Goal: Task Accomplishment & Management: Use online tool/utility

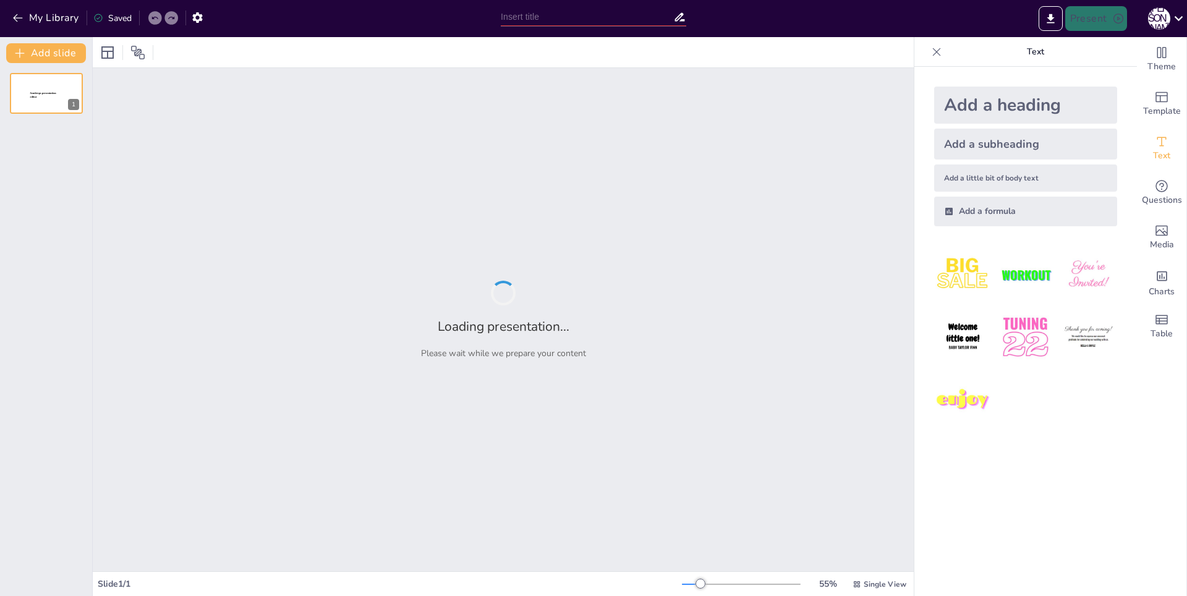
type input "Основы архивации данных: Программные архиваторы и их применение"
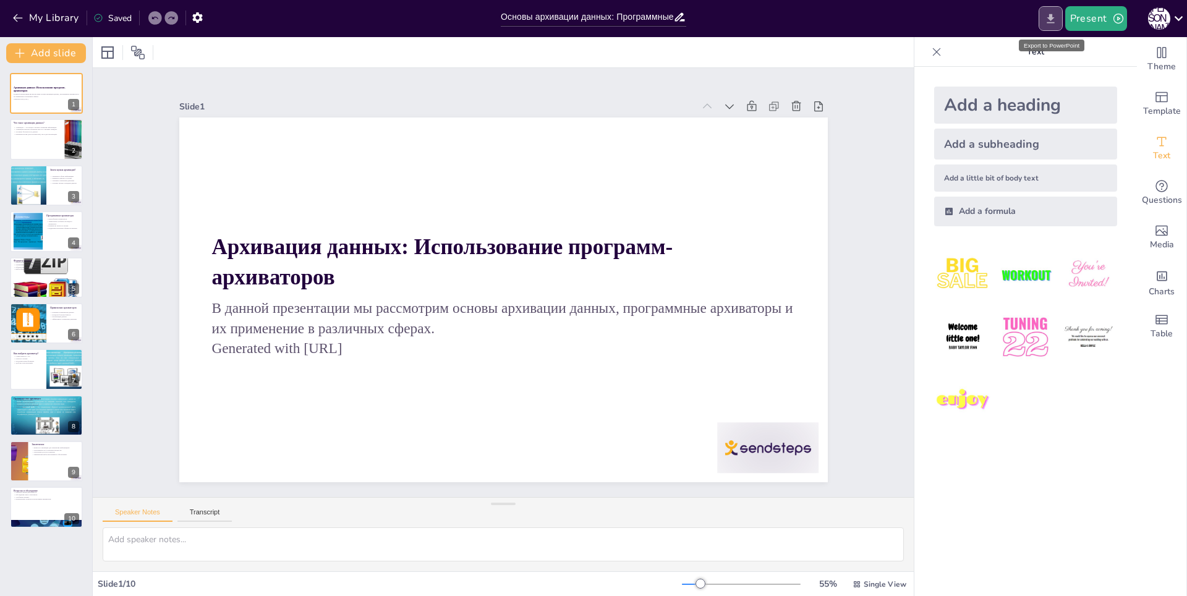
click at [1049, 17] on icon "Export to PowerPoint" at bounding box center [1050, 18] width 13 height 13
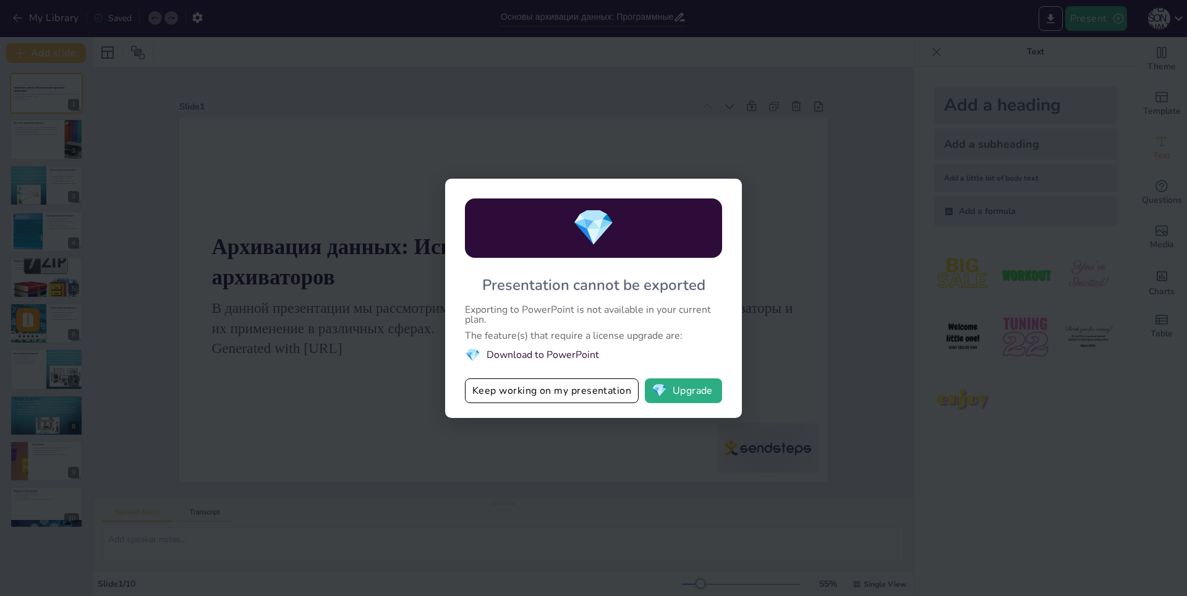
click at [837, 338] on div "💎 Presentation cannot be exported Exporting to PowerPoint is not available in y…" at bounding box center [593, 298] width 1187 height 596
click at [808, 217] on div "💎 Presentation cannot be exported Exporting to PowerPoint is not available in y…" at bounding box center [593, 298] width 1187 height 596
click at [561, 403] on button "Keep working on my presentation" at bounding box center [552, 390] width 174 height 25
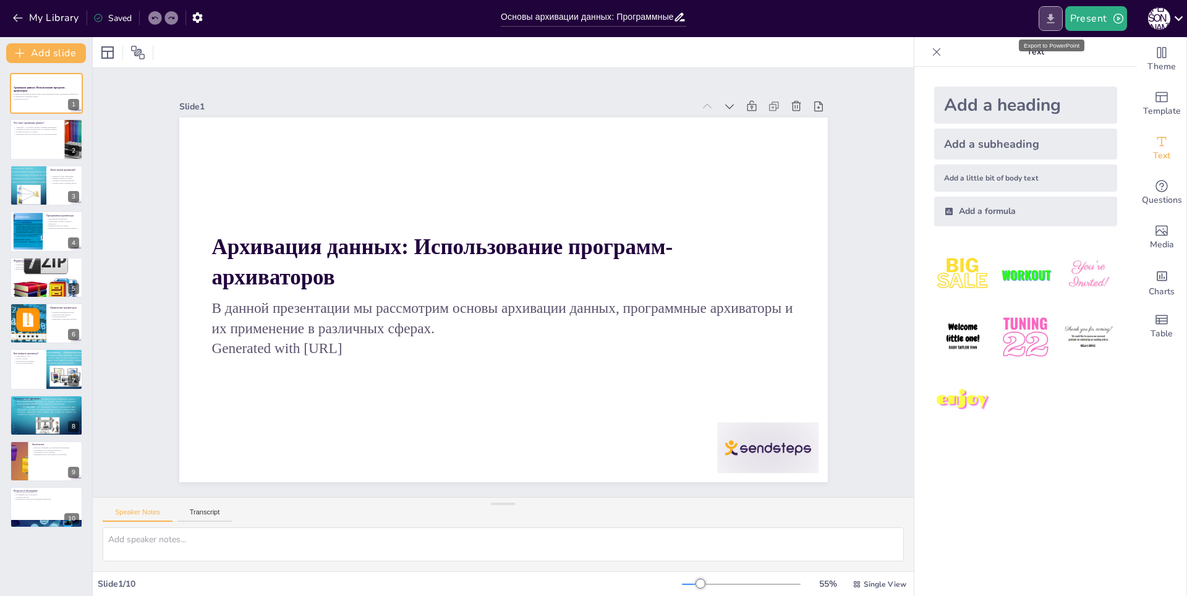
click at [1056, 15] on icon "Export to PowerPoint" at bounding box center [1050, 18] width 13 height 13
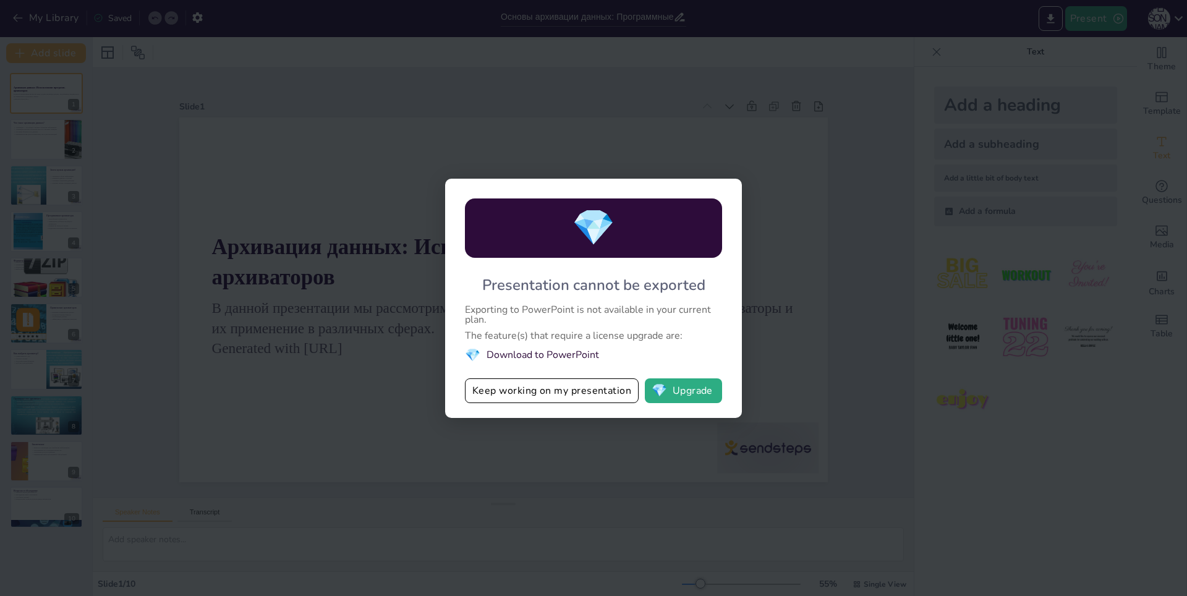
click at [881, 320] on div "💎 Presentation cannot be exported Exporting to PowerPoint is not available in y…" at bounding box center [593, 298] width 1187 height 596
click at [577, 385] on button "Keep working on my presentation" at bounding box center [552, 390] width 174 height 25
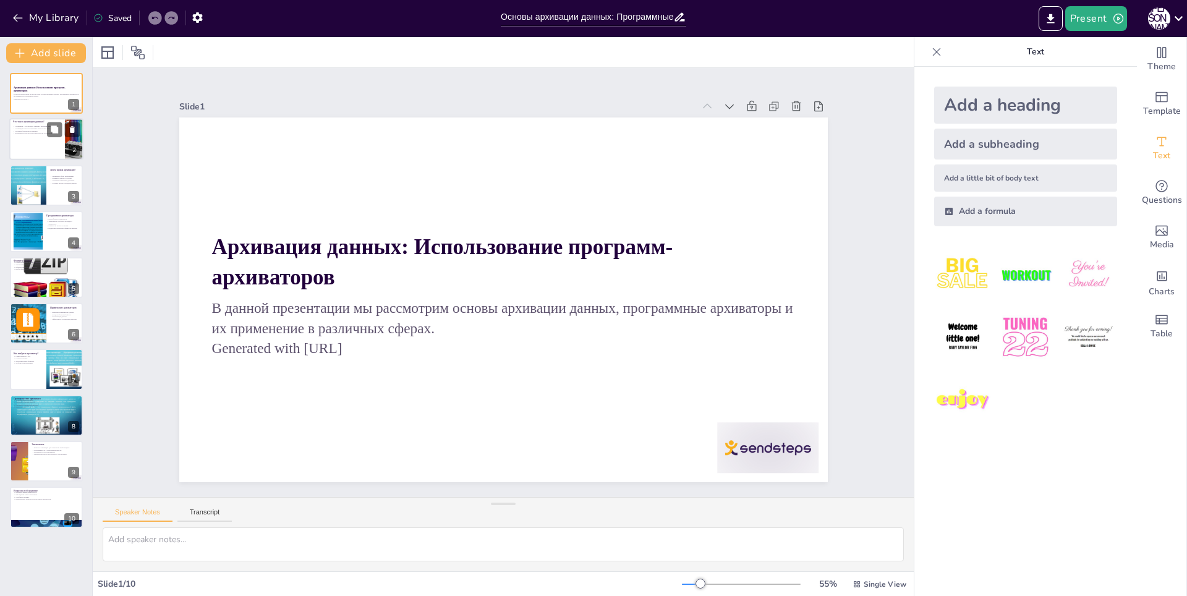
click at [61, 141] on div at bounding box center [46, 140] width 74 height 42
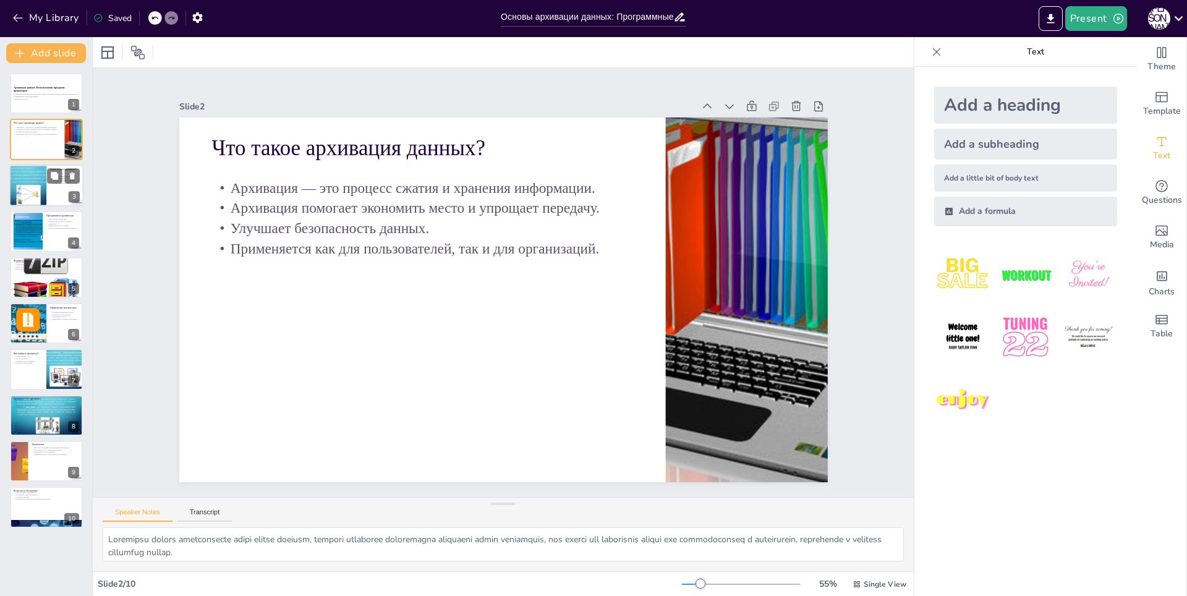
click at [29, 185] on div at bounding box center [28, 185] width 75 height 42
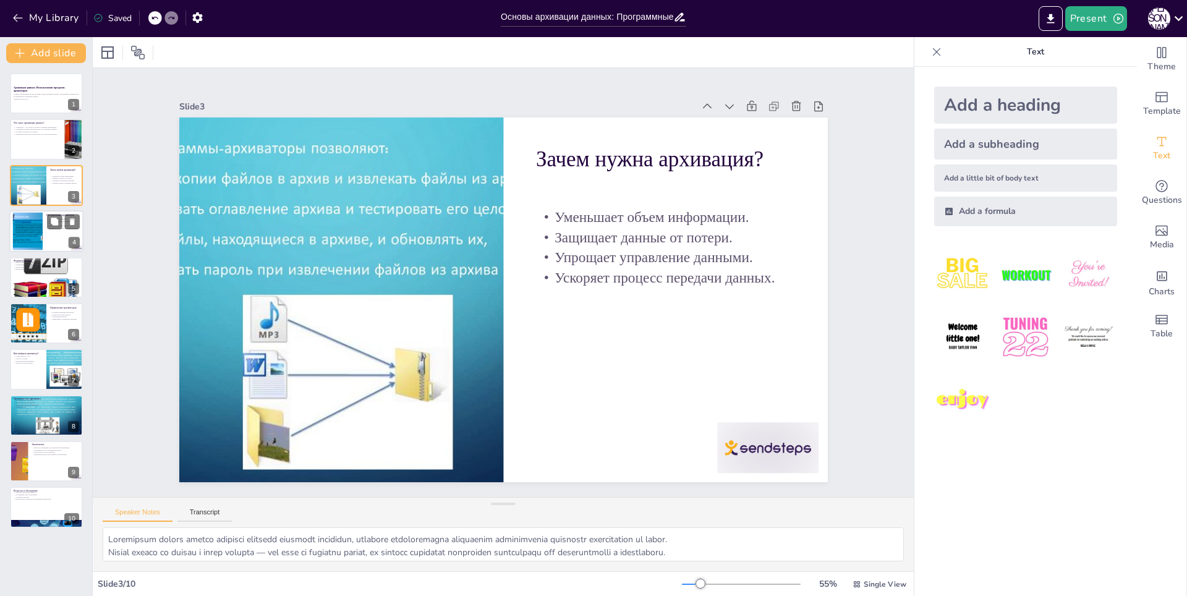
click at [35, 230] on div at bounding box center [27, 232] width 50 height 38
type textarea "Loremipsumdo sitametcons adipiscinge seddoeius temporincidid utlabor etdolore m…"
